Goal: Book appointment/travel/reservation

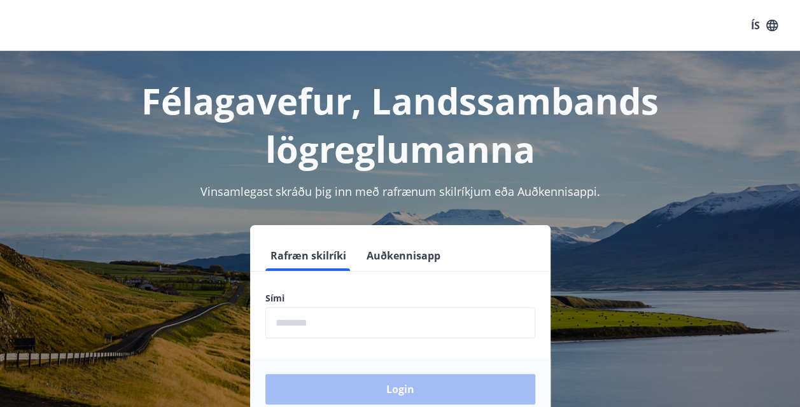
click at [281, 324] on input "phone" at bounding box center [400, 322] width 270 height 31
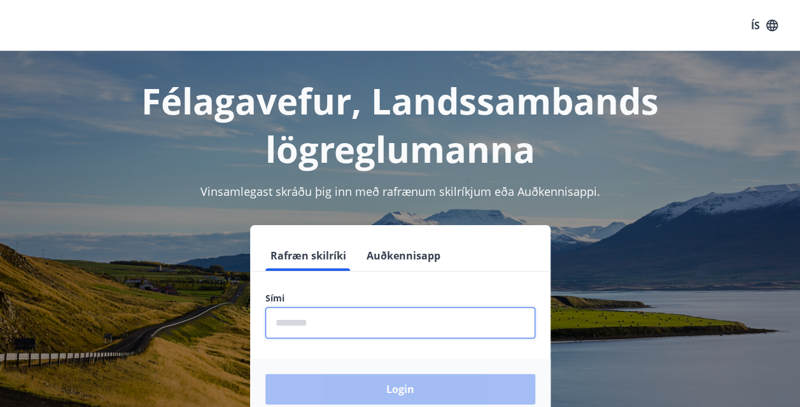
type input "********"
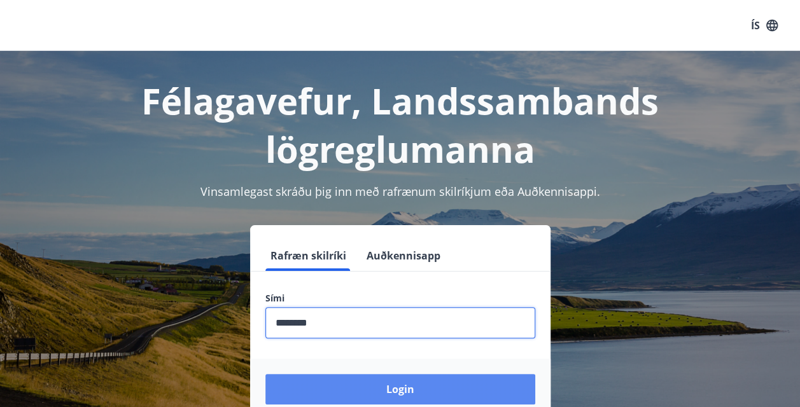
click at [392, 398] on button "Login" at bounding box center [400, 389] width 270 height 31
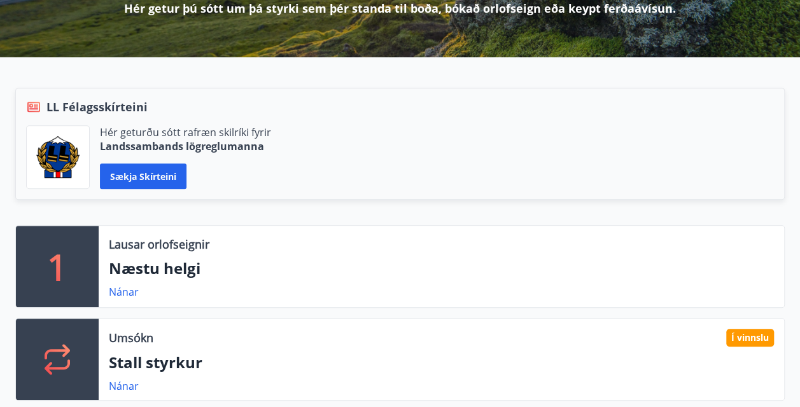
scroll to position [318, 0]
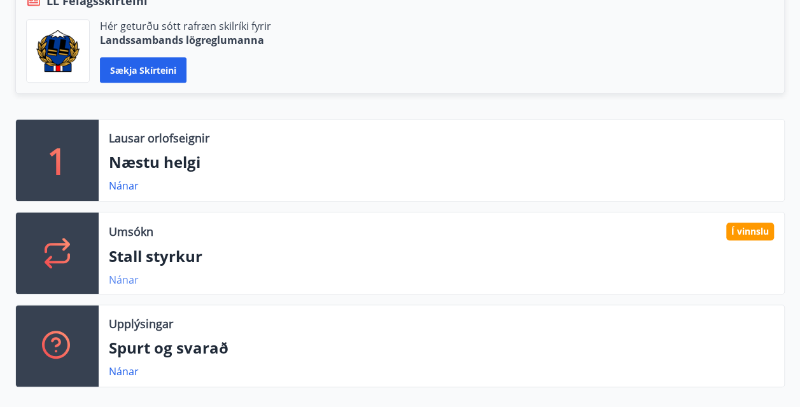
click at [124, 279] on link "Nánar" at bounding box center [124, 280] width 30 height 14
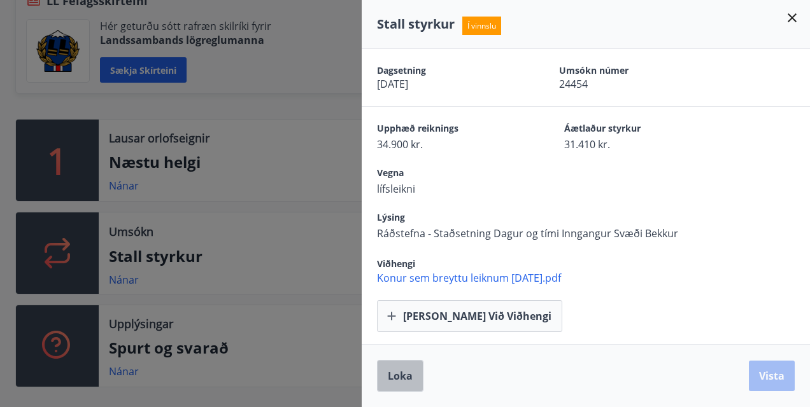
click at [399, 381] on span "Loka" at bounding box center [400, 376] width 25 height 14
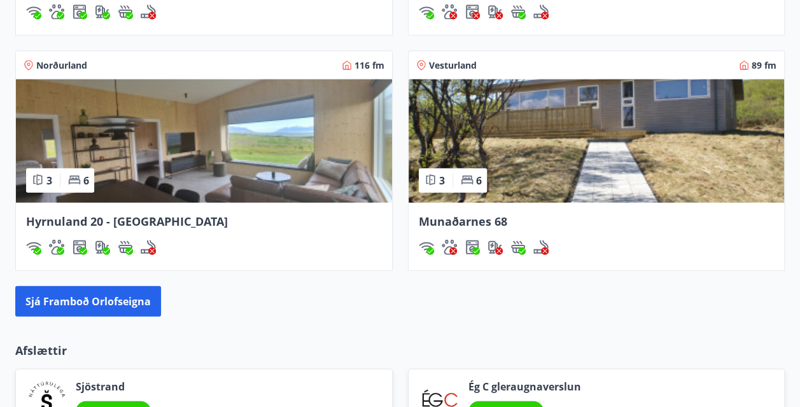
scroll to position [1379, 0]
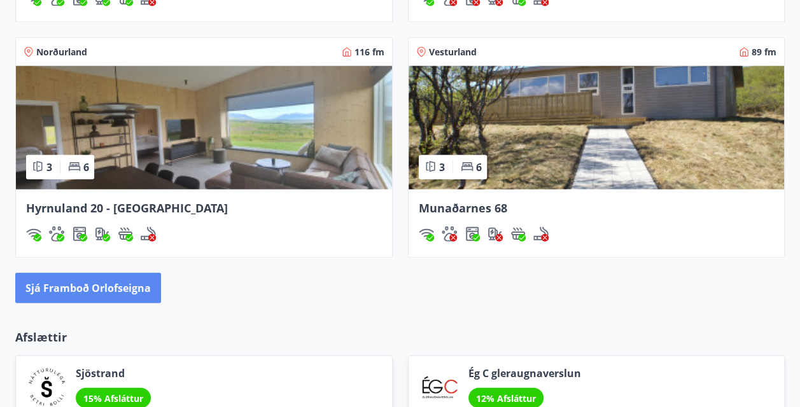
click at [63, 285] on button "Sjá framboð orlofseigna" at bounding box center [88, 288] width 146 height 31
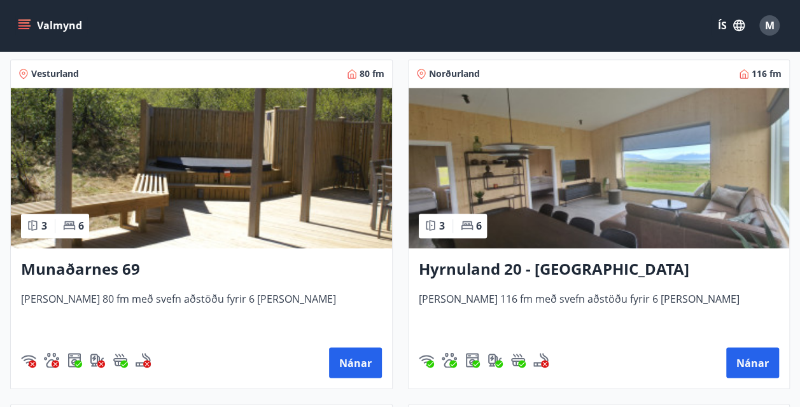
scroll to position [955, 0]
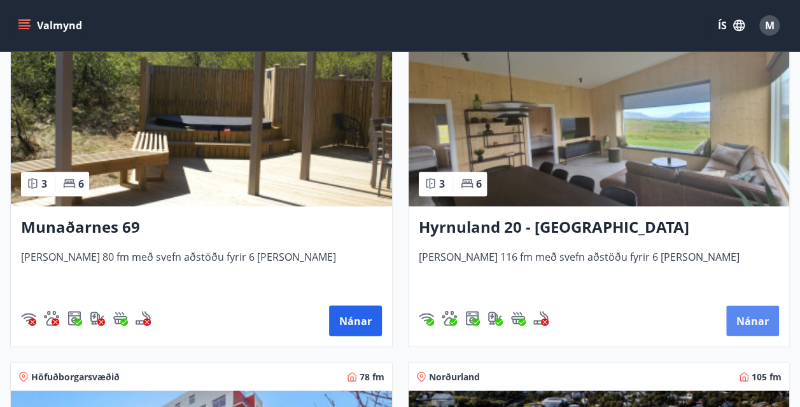
click at [740, 320] on button "Nánar" at bounding box center [752, 321] width 53 height 31
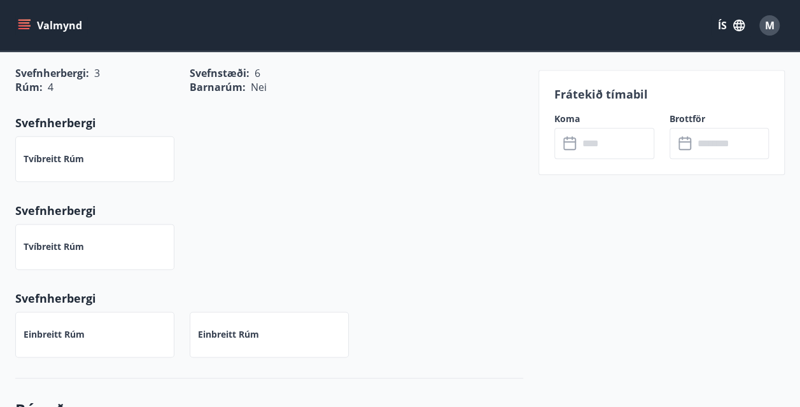
scroll to position [637, 0]
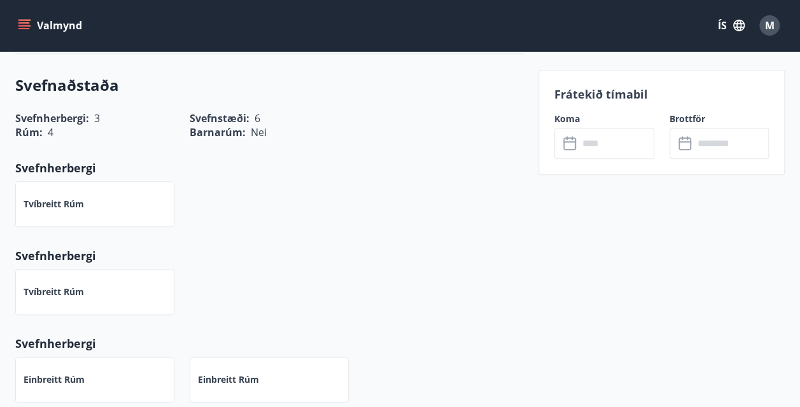
click at [590, 145] on input "text" at bounding box center [617, 143] width 76 height 31
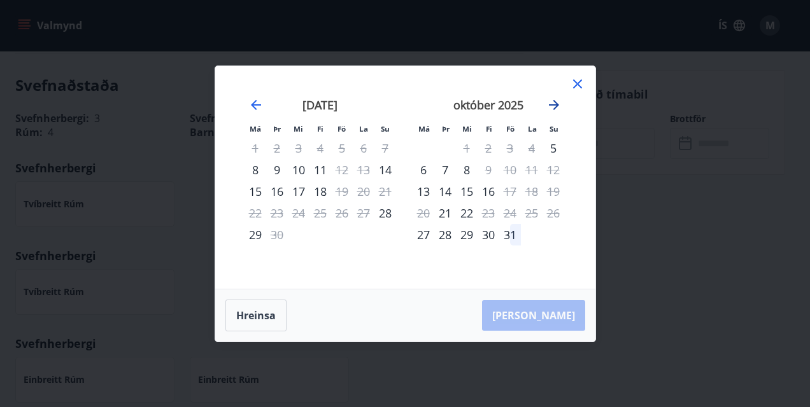
click at [553, 105] on icon "Move forward to switch to the next month." at bounding box center [554, 105] width 10 height 10
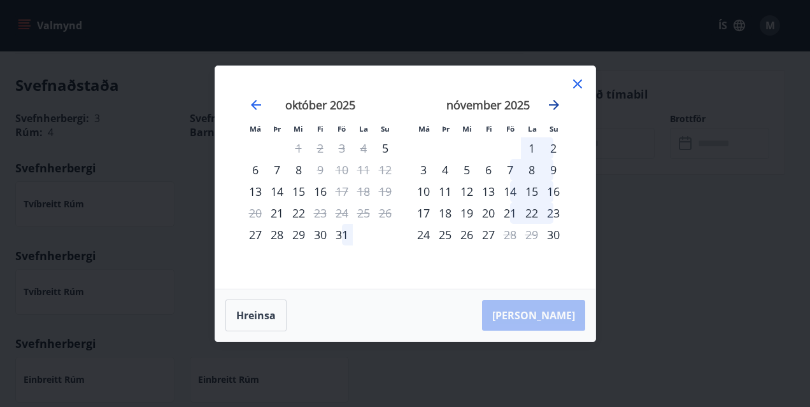
click at [553, 105] on icon "Move forward to switch to the next month." at bounding box center [554, 105] width 10 height 10
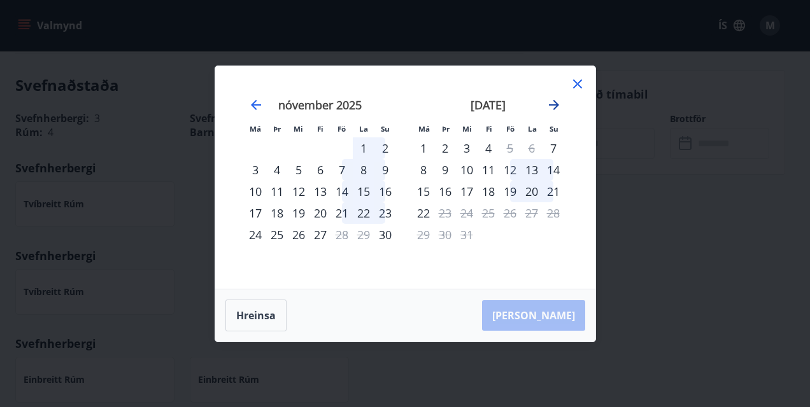
click at [553, 105] on icon "Move forward to switch to the next month." at bounding box center [554, 105] width 10 height 10
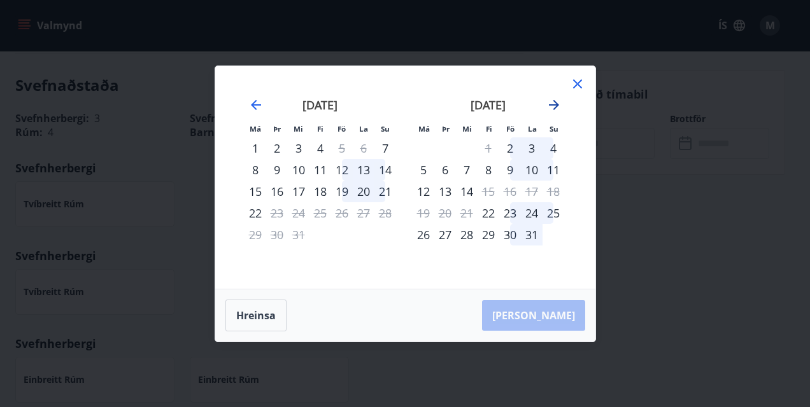
click at [553, 105] on icon "Move forward to switch to the next month." at bounding box center [554, 105] width 10 height 10
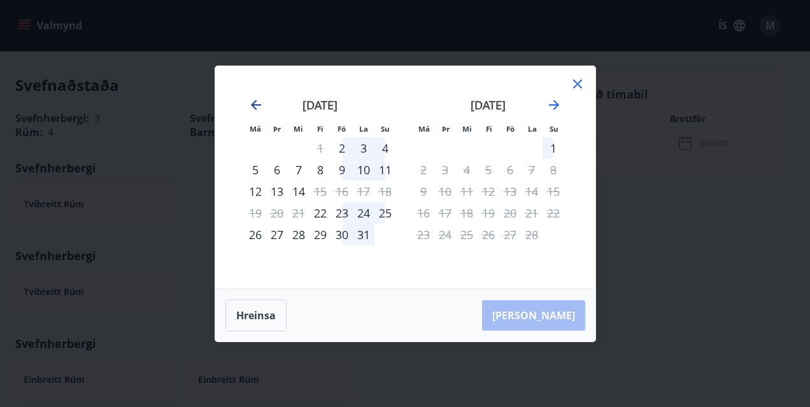
click at [255, 102] on icon "Move backward to switch to the previous month." at bounding box center [255, 104] width 15 height 15
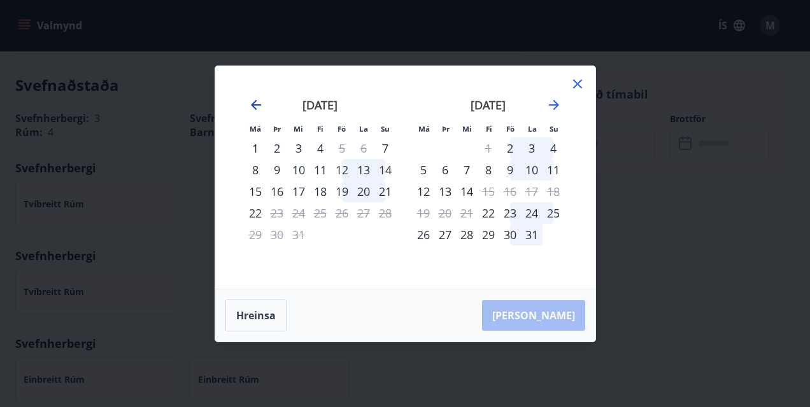
click at [255, 102] on icon "Move backward to switch to the previous month." at bounding box center [255, 104] width 15 height 15
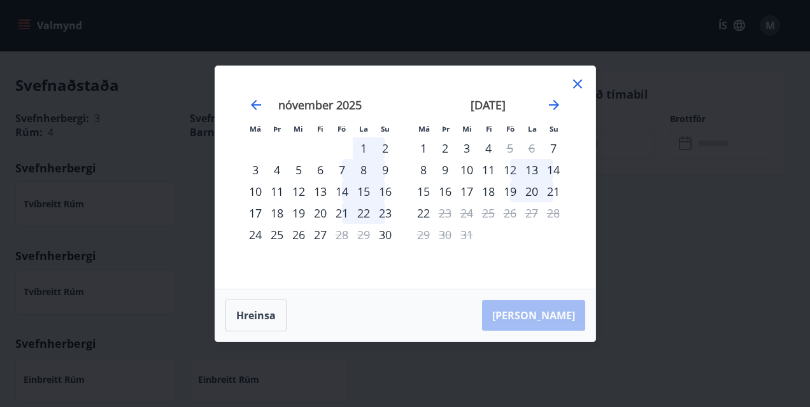
click at [579, 83] on icon at bounding box center [577, 83] width 15 height 15
